Goal: Transaction & Acquisition: Purchase product/service

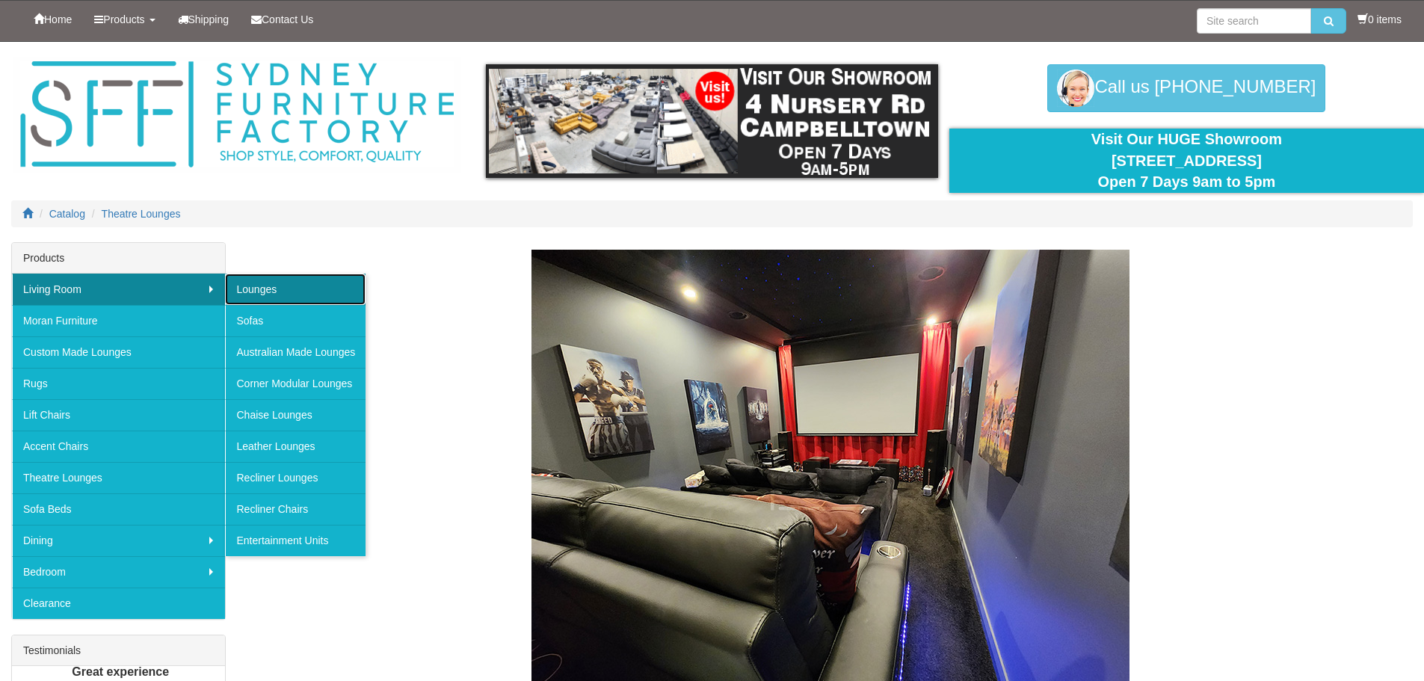
click at [270, 293] on link "Lounges" at bounding box center [295, 288] width 140 height 31
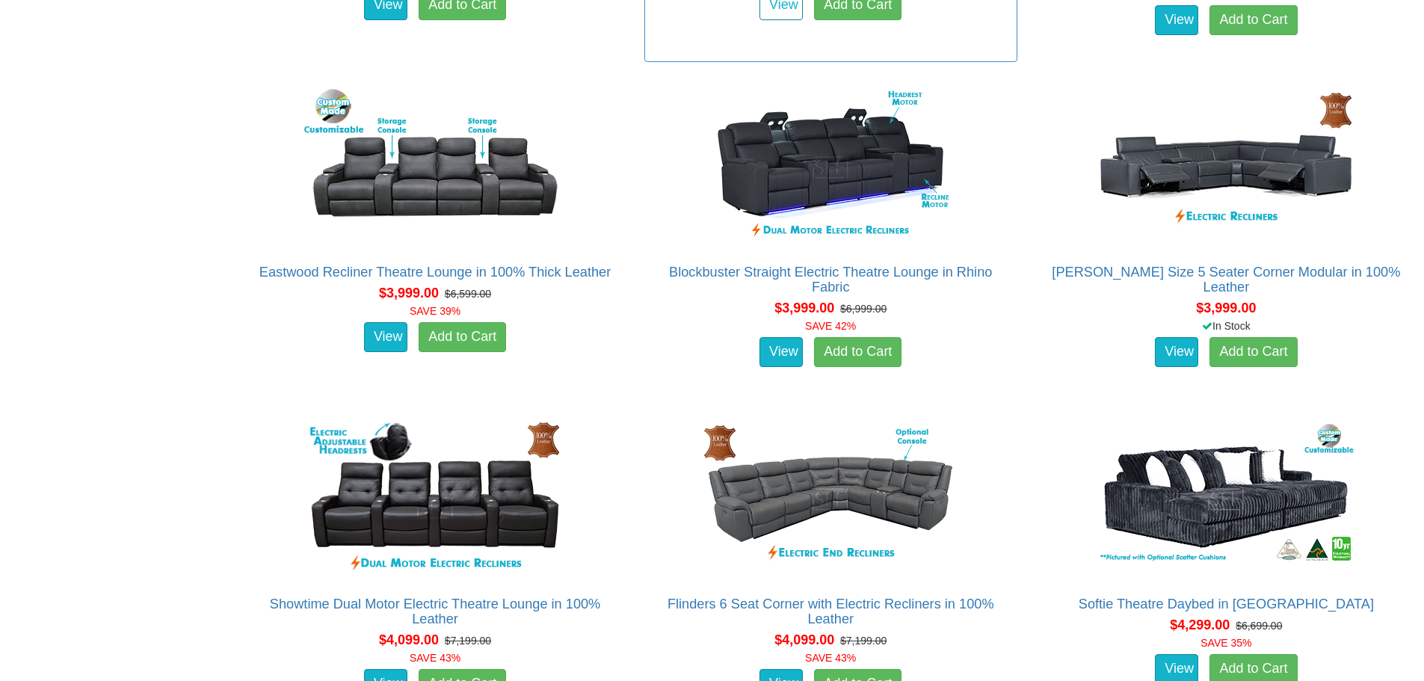
scroll to position [9415, 0]
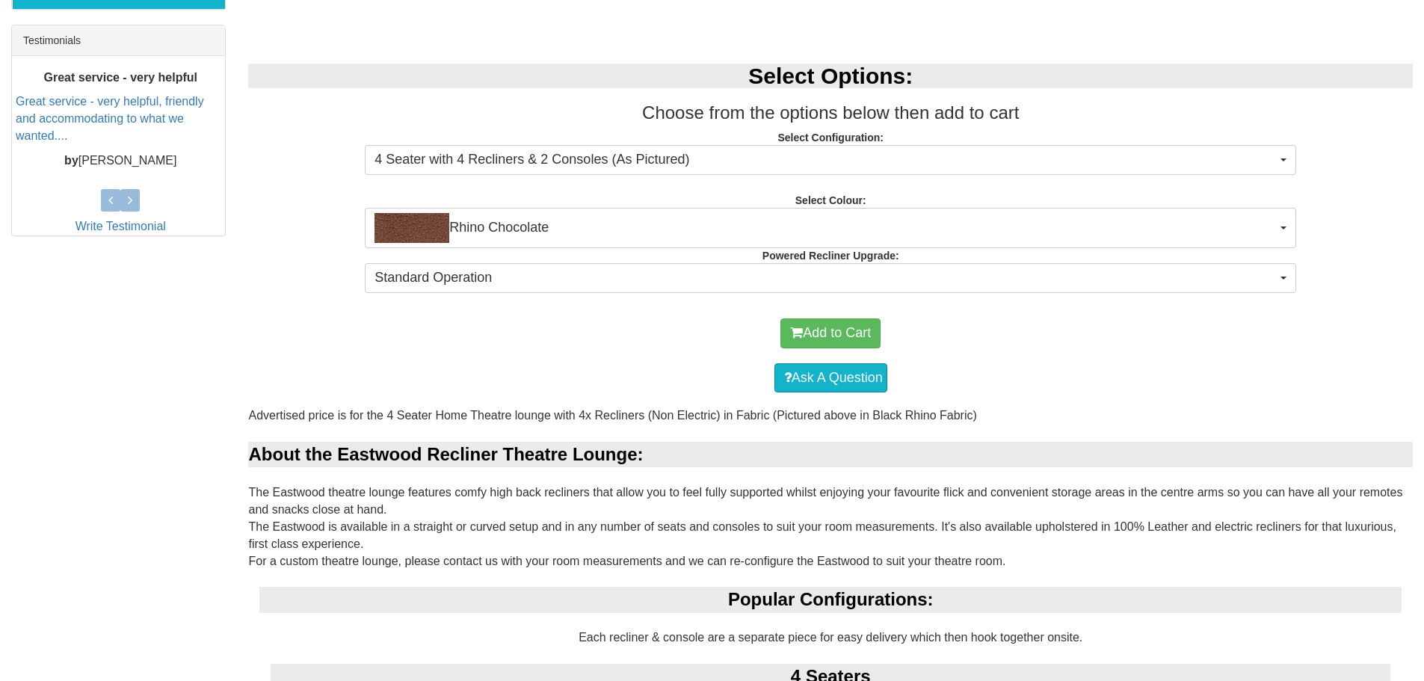
scroll to position [822, 0]
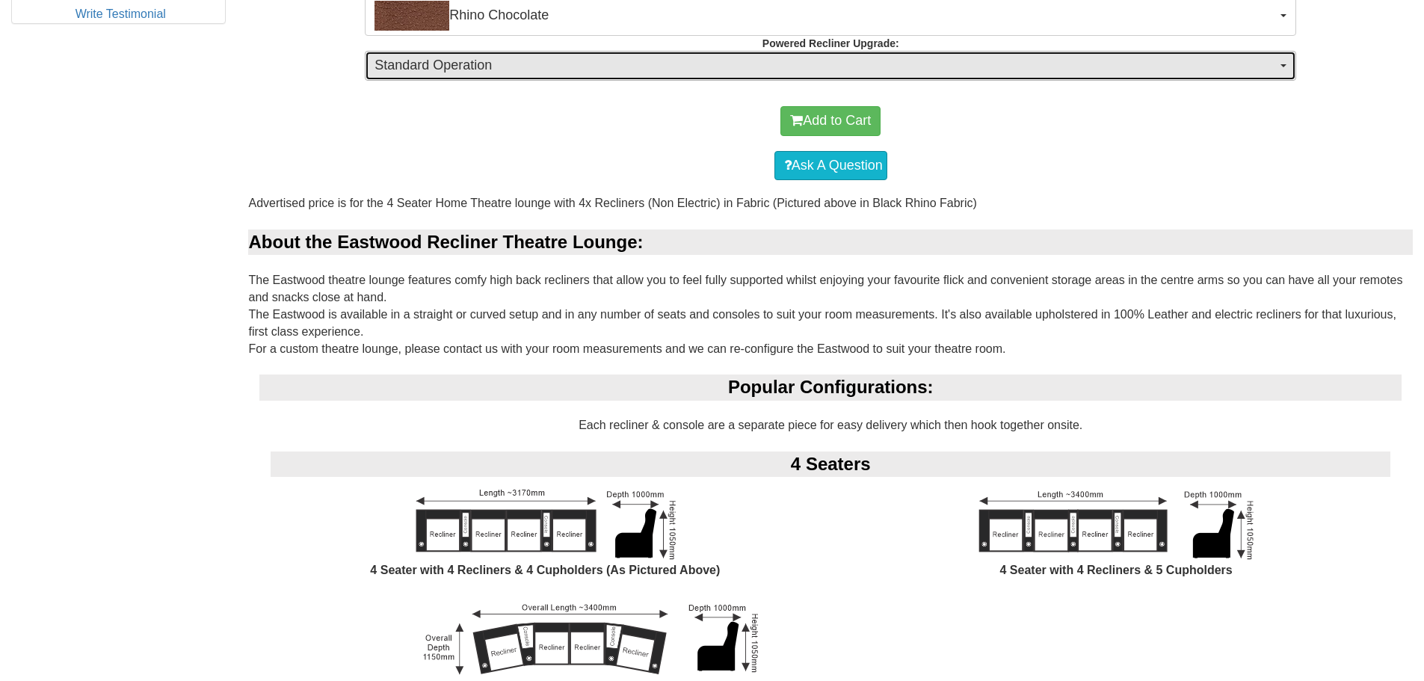
click at [584, 72] on span "Standard Operation" at bounding box center [825, 65] width 902 height 19
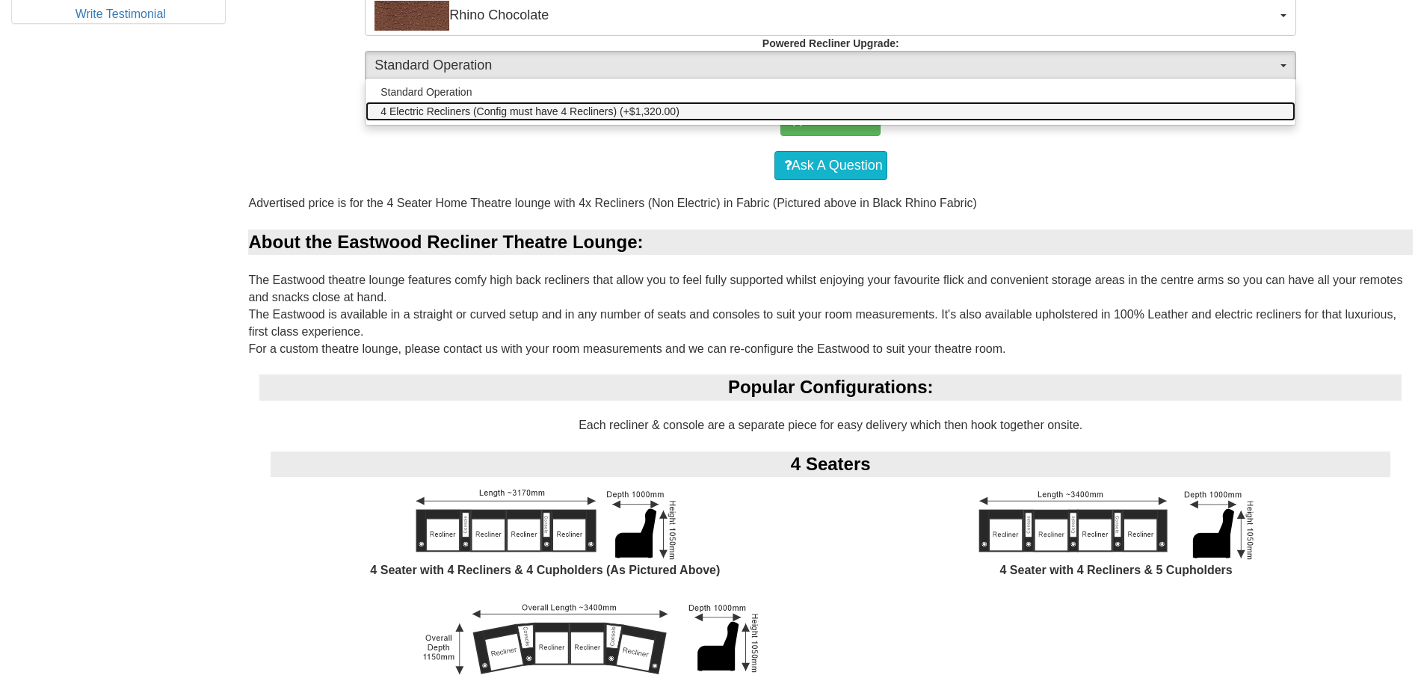
click at [605, 110] on span "4 Electric Recliners (Config must have 4 Recliners) (+$1,320.00)" at bounding box center [529, 111] width 299 height 15
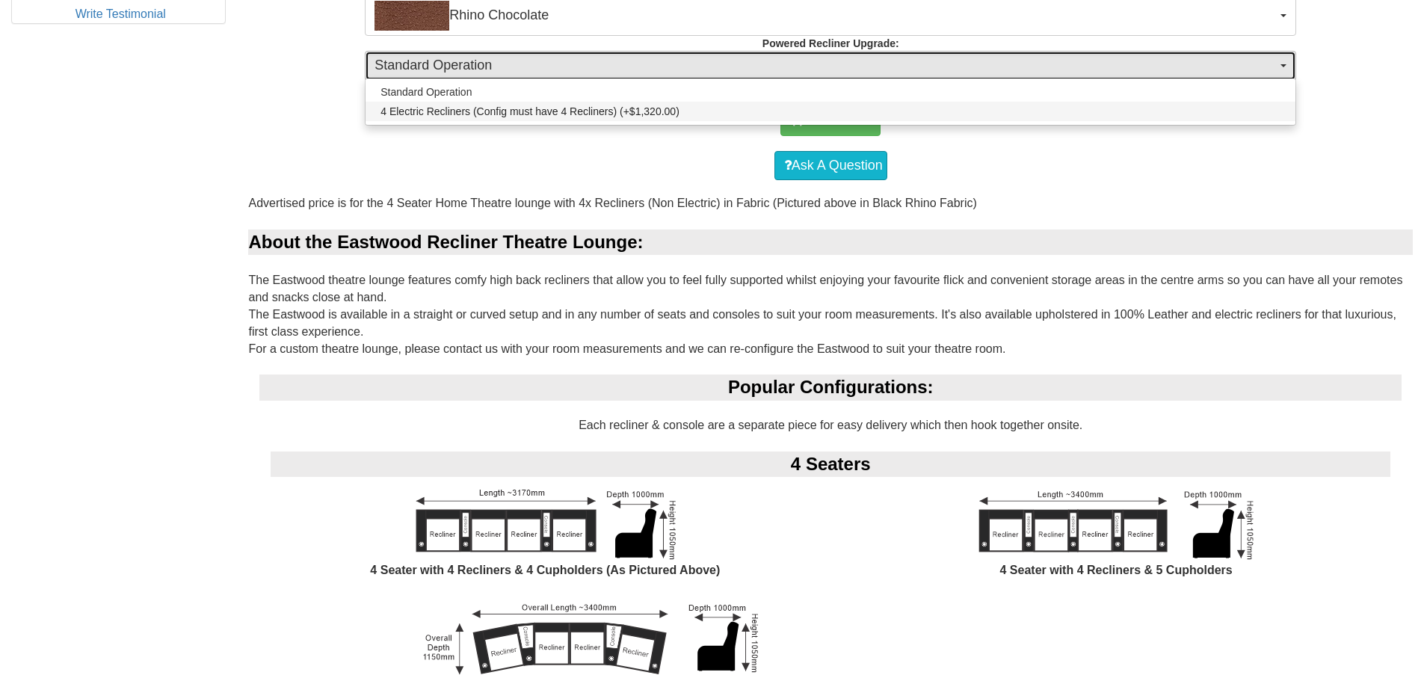
select select "1254"
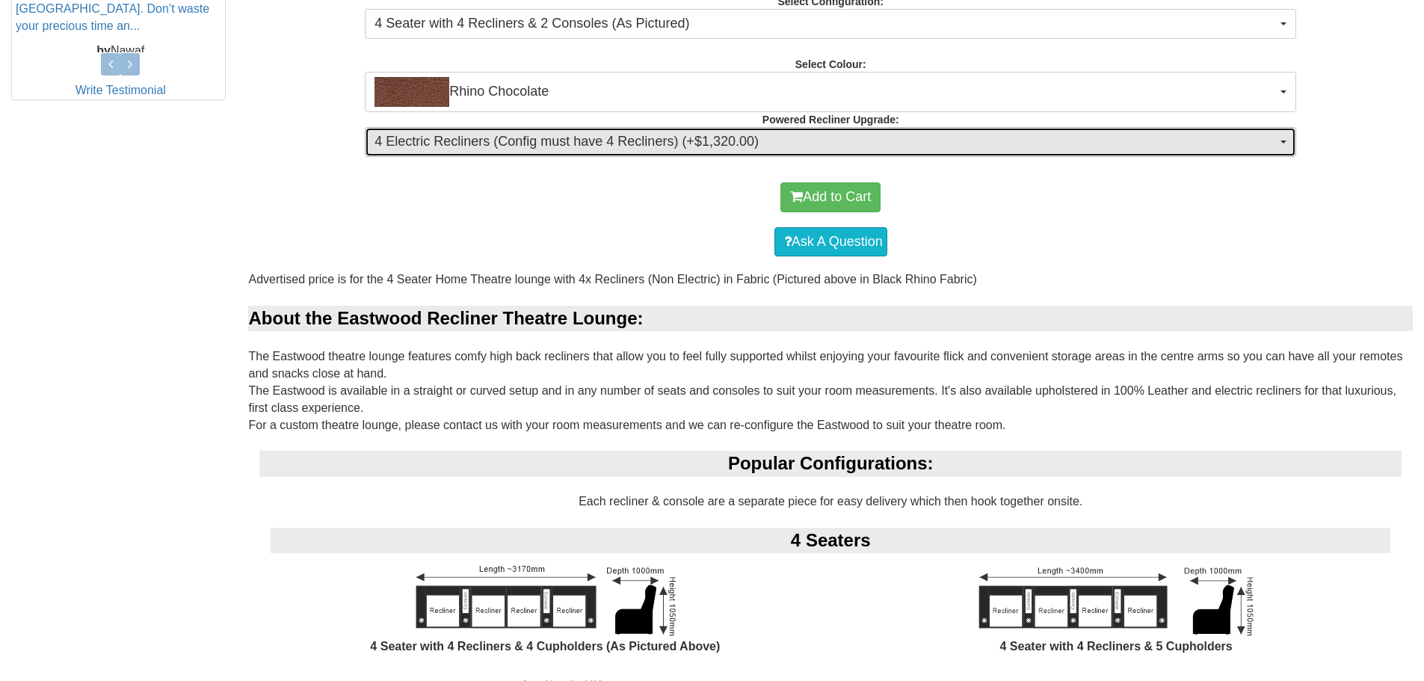
scroll to position [747, 0]
